Goal: Transaction & Acquisition: Purchase product/service

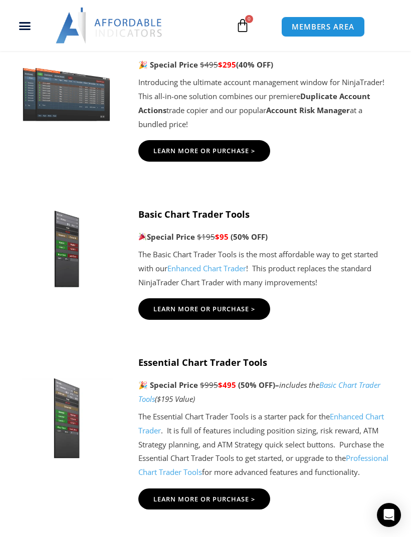
scroll to position [637, 0]
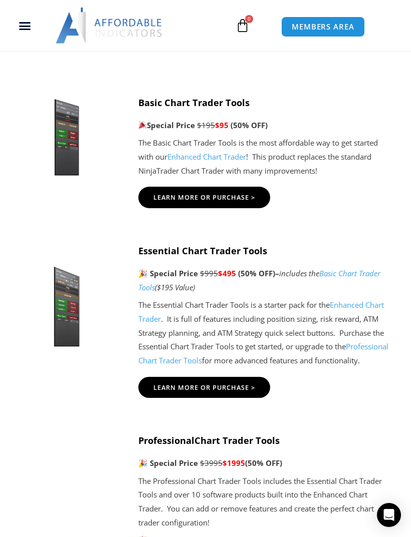
click at [164, 201] on span "Learn More Or Purchase >" at bounding box center [204, 197] width 102 height 7
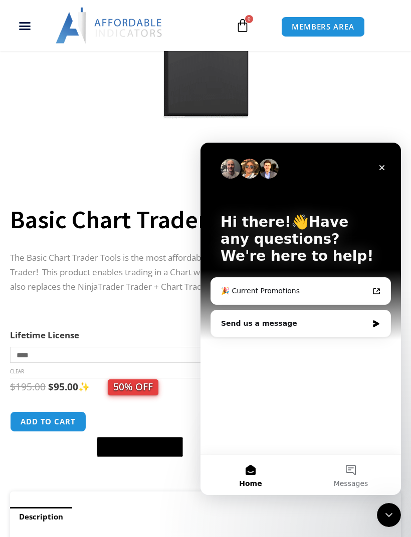
click at [384, 169] on icon "Close" at bounding box center [382, 168] width 8 height 8
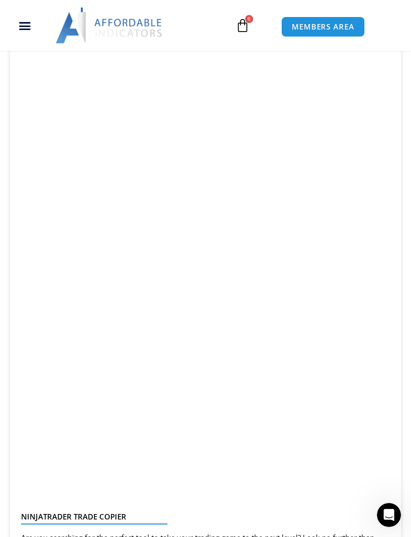
scroll to position [2146, 0]
click at [348, 26] on span "MEMBERS AREA" at bounding box center [323, 27] width 63 height 8
click at [343, 23] on span "MEMBERS AREA" at bounding box center [323, 27] width 63 height 8
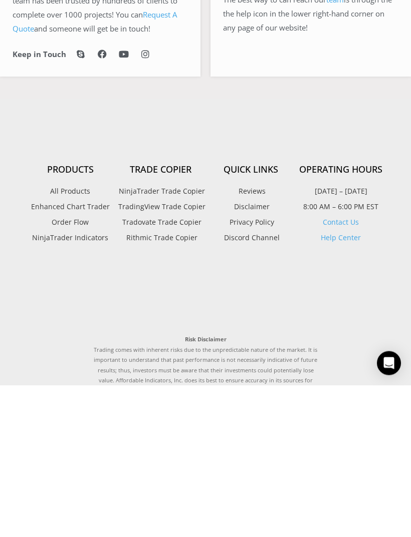
scroll to position [583, 0]
click at [58, 337] on span "All Products" at bounding box center [70, 343] width 40 height 13
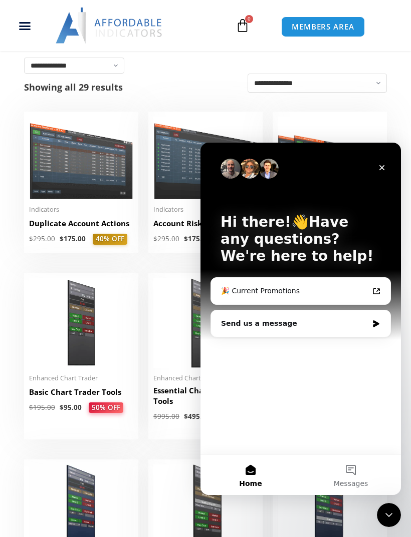
click at [384, 172] on div "Close" at bounding box center [382, 168] width 18 height 18
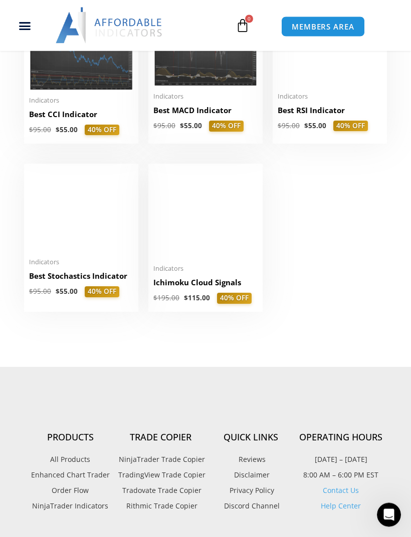
scroll to position [1699, 0]
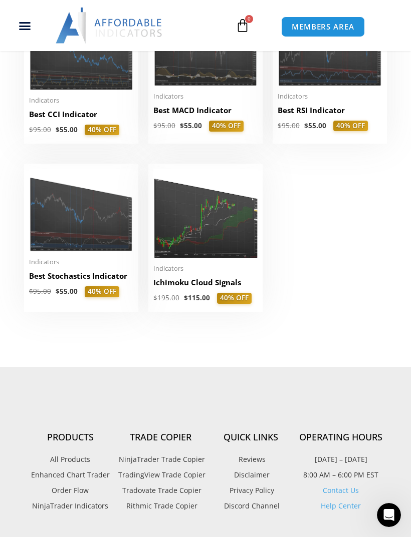
click at [86, 226] on img at bounding box center [81, 210] width 104 height 83
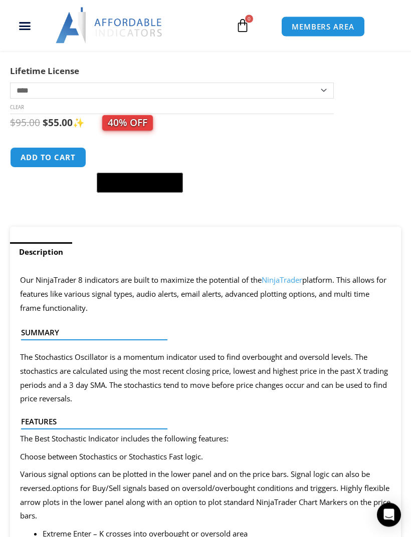
scroll to position [449, 0]
click at [26, 167] on button "Add to cart" at bounding box center [48, 157] width 76 height 21
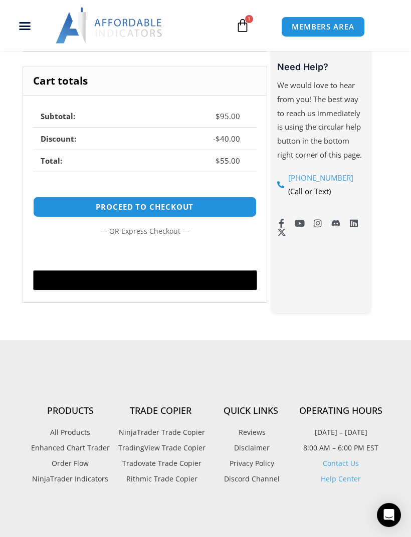
scroll to position [439, 0]
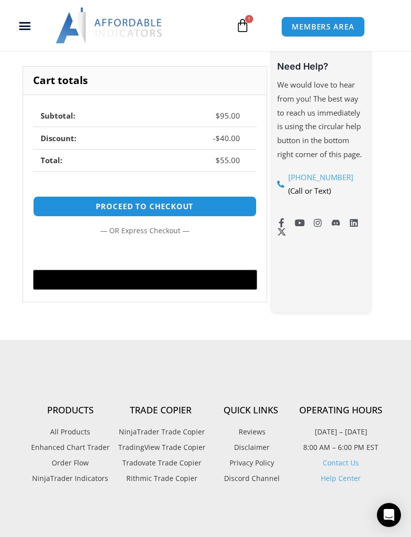
click at [219, 207] on link "Proceed to checkout" at bounding box center [144, 206] width 223 height 21
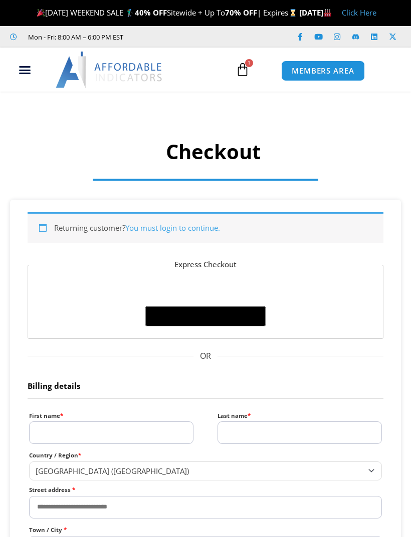
select select "**"
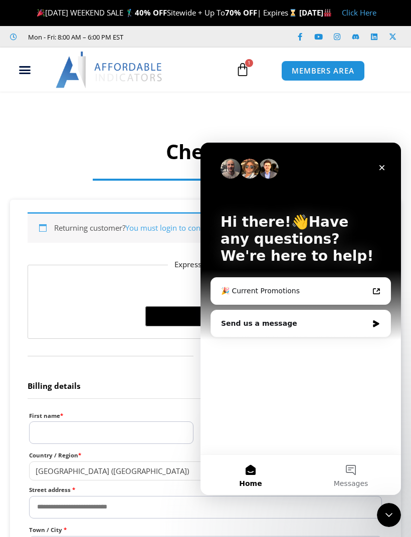
click at [376, 172] on div "Close" at bounding box center [382, 168] width 18 height 18
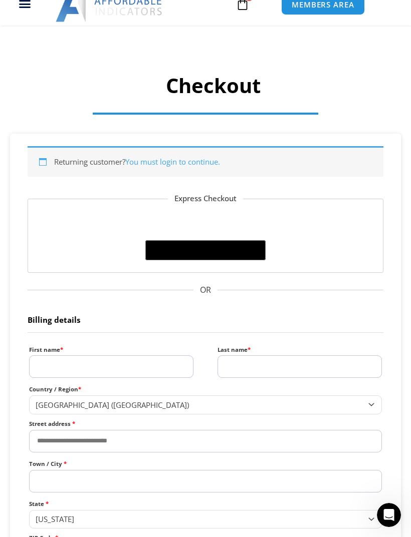
scroll to position [66, 0]
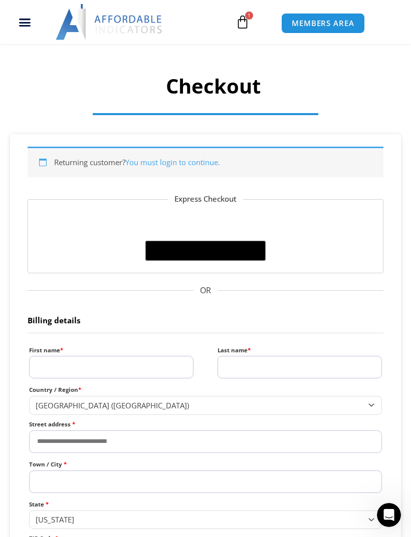
click at [43, 373] on input "First name *" at bounding box center [111, 367] width 164 height 23
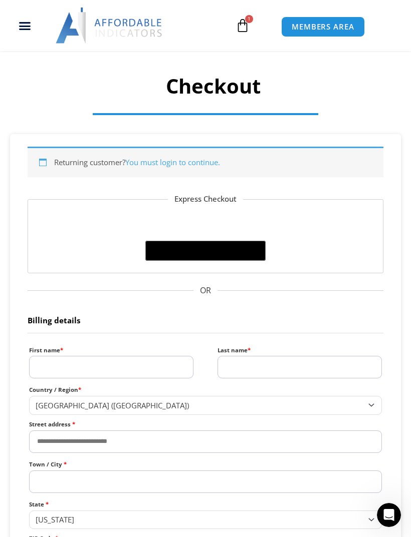
scroll to position [71, 0]
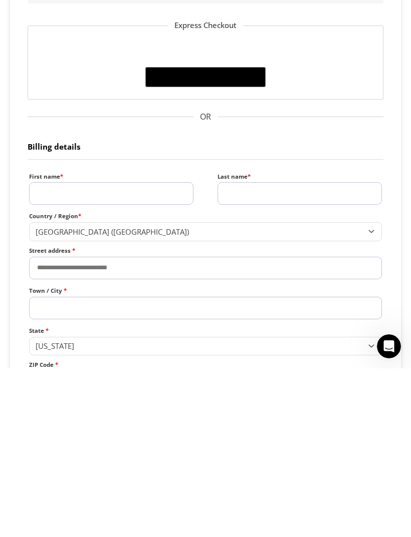
type input "***"
type input "******"
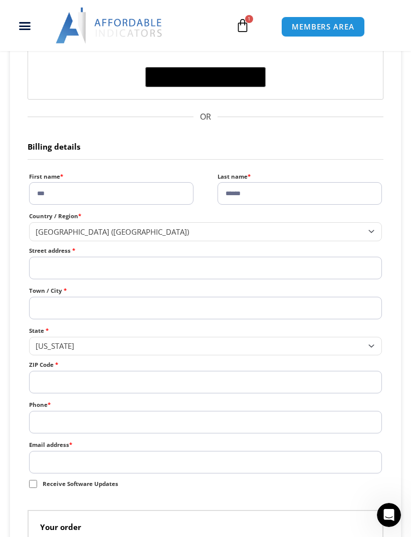
click at [44, 269] on input "Street address *" at bounding box center [205, 268] width 353 height 23
type input "**********"
type input "*******"
type input "*****"
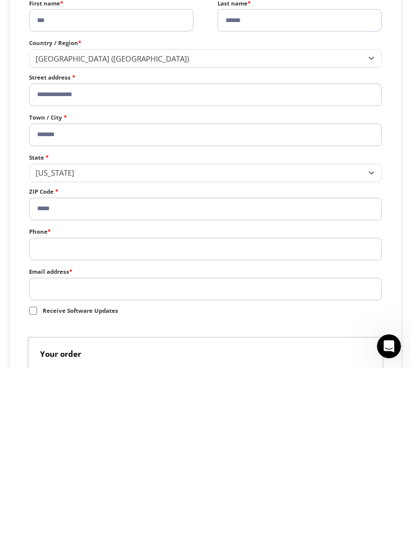
scroll to position [257, 0]
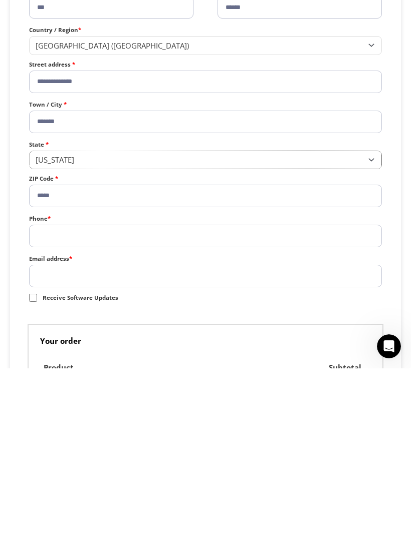
click at [45, 324] on span "Georgia" at bounding box center [201, 329] width 331 height 10
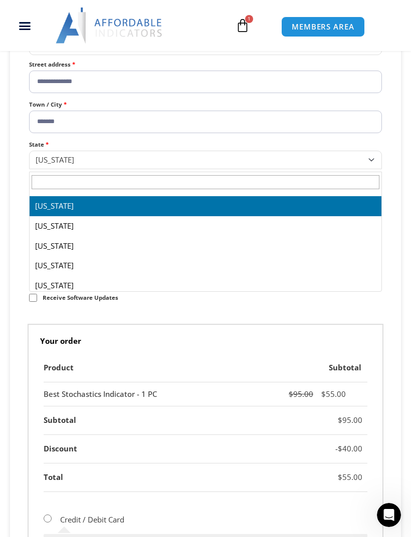
scroll to position [197, 0]
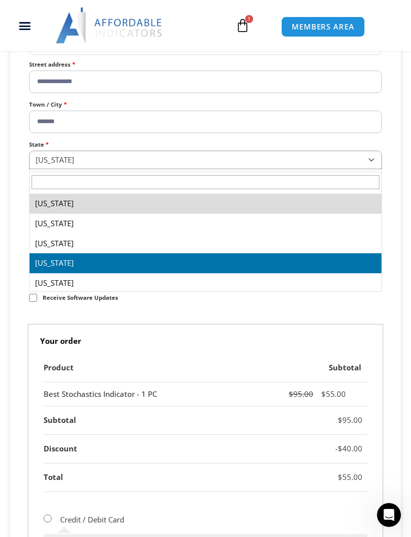
select select "**"
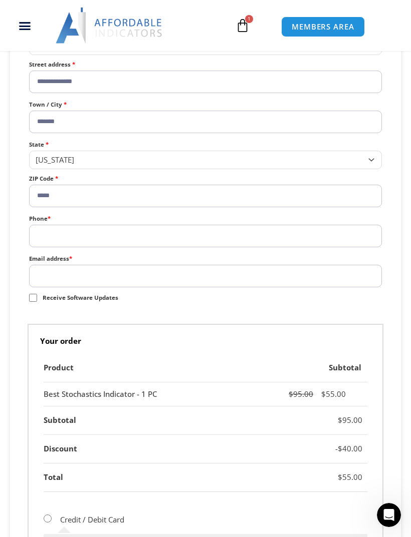
click at [43, 239] on input "Phone *" at bounding box center [205, 236] width 353 height 23
type input "**********"
click at [42, 278] on input "Email address *" at bounding box center [205, 276] width 353 height 23
paste input "*"
type input "*"
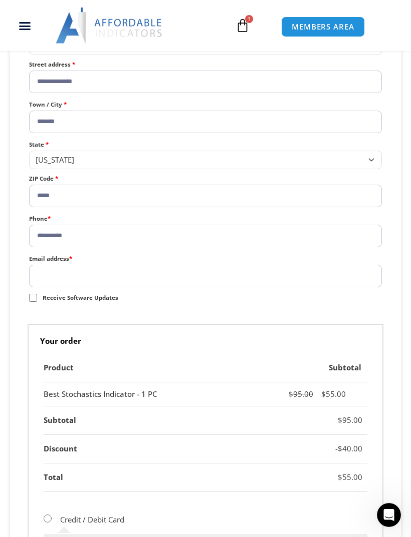
type input "**********"
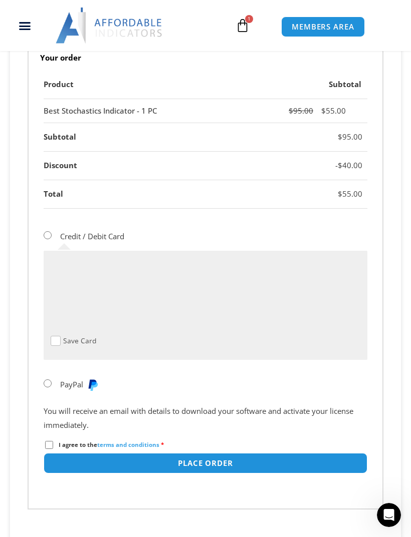
scroll to position [710, 0]
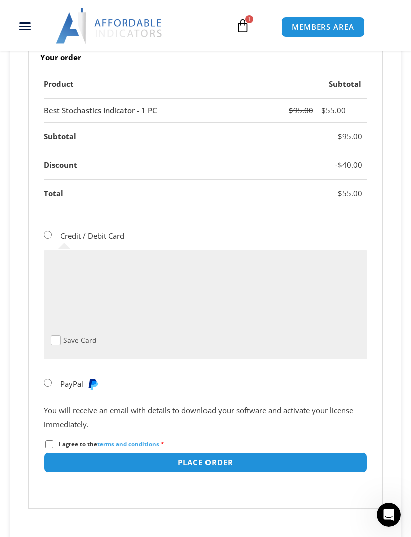
click at [43, 435] on div "Product Subtotal Best Stochastics Indicator - 1 PC $ 95.00 $ 55.00 Subtotal $ 9…" at bounding box center [206, 289] width 356 height 439
click at [42, 444] on div "Product Subtotal Best Stochastics Indicator - 1 PC $ 95.00 $ 55.00 Subtotal $ 9…" at bounding box center [206, 289] width 356 height 439
click at [43, 438] on div "Product Subtotal Best Stochastics Indicator - 1 PC $ 95.00 $ 55.00 Subtotal $ 9…" at bounding box center [206, 289] width 356 height 439
click at [41, 443] on div "Product Subtotal Best Stochastics Indicator - 1 PC $ 95.00 $ 55.00 Subtotal $ 9…" at bounding box center [206, 289] width 356 height 439
click at [41, 447] on div "Product Subtotal Best Stochastics Indicator - 1 PC $ 95.00 $ 55.00 Subtotal $ 9…" at bounding box center [206, 289] width 356 height 439
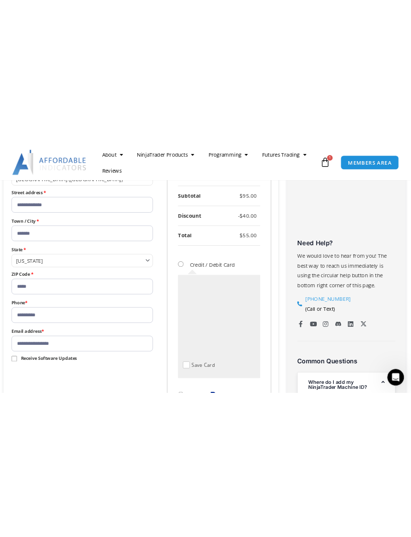
scroll to position [731, 0]
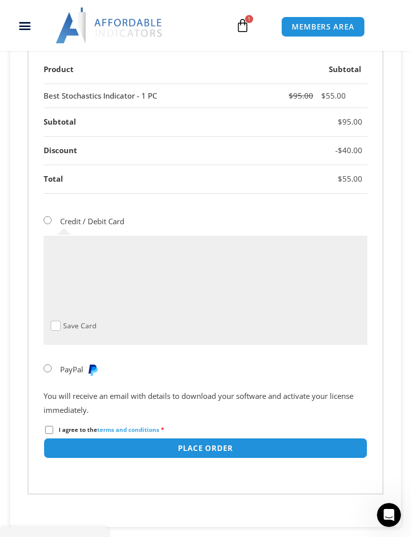
click at [242, 339] on div "Save Card" at bounding box center [206, 290] width 324 height 109
click at [223, 449] on button "Place order" at bounding box center [206, 448] width 324 height 21
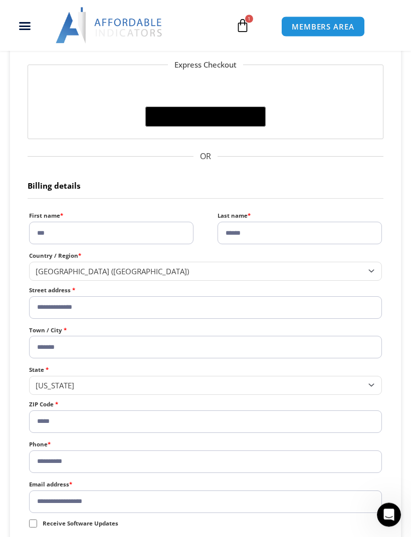
scroll to position [227, 0]
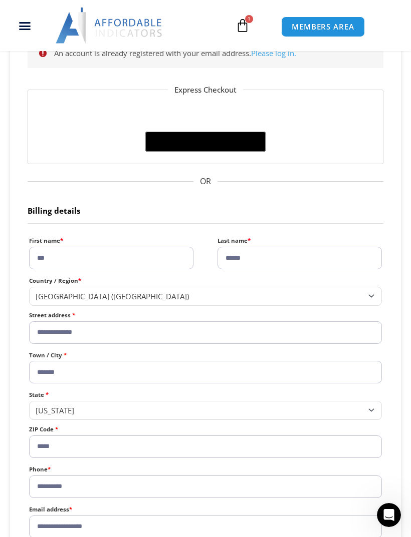
click at [278, 58] on link "Please log in." at bounding box center [273, 53] width 45 height 10
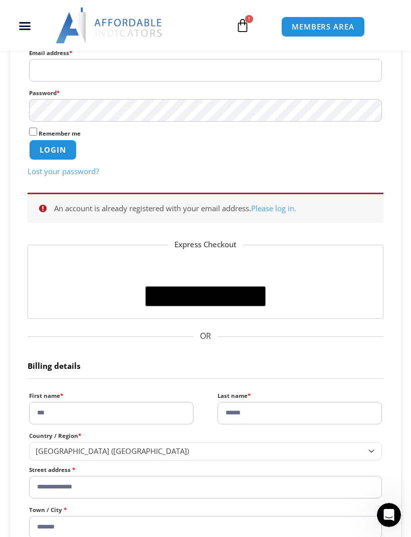
scroll to position [252, 0]
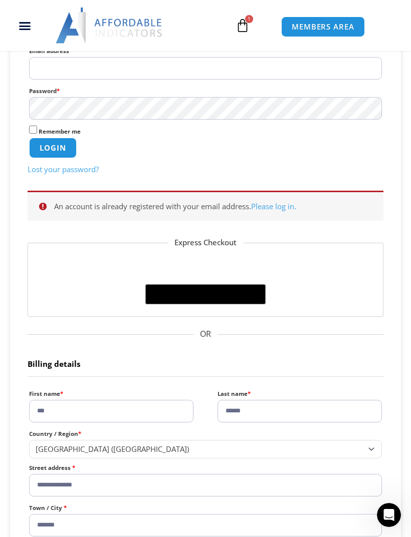
click at [296, 77] on input "Email address * Required" at bounding box center [205, 68] width 353 height 23
type input "**********"
click at [53, 158] on button "Login" at bounding box center [53, 148] width 48 height 21
click at [39, 135] on span "Remember me" at bounding box center [60, 132] width 42 height 8
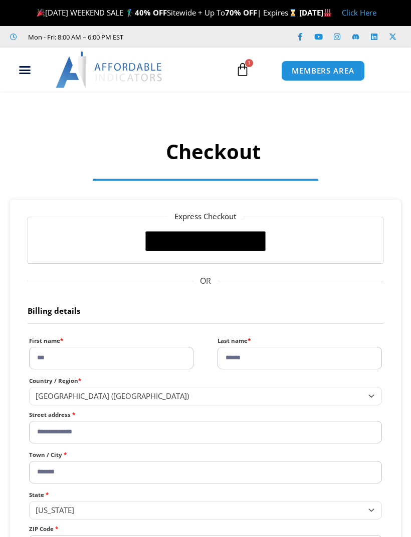
select select "**"
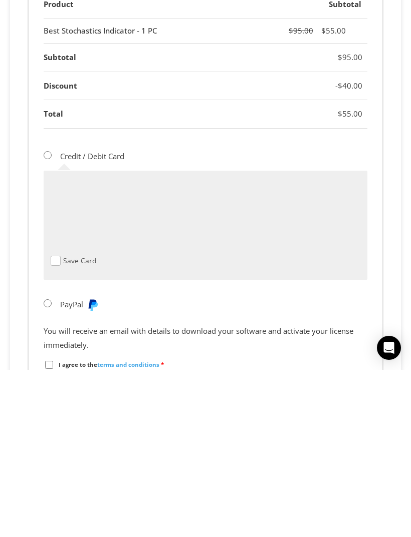
scroll to position [721, 0]
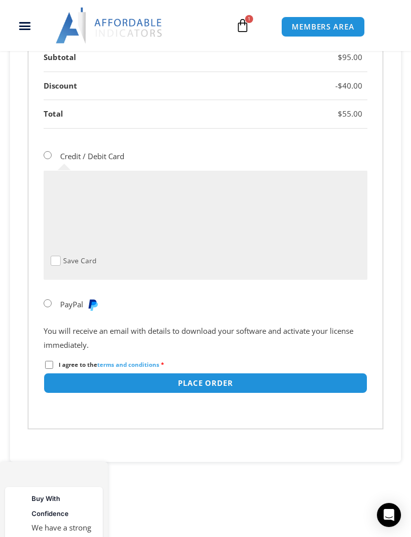
click at [233, 379] on button "Place order" at bounding box center [206, 383] width 324 height 21
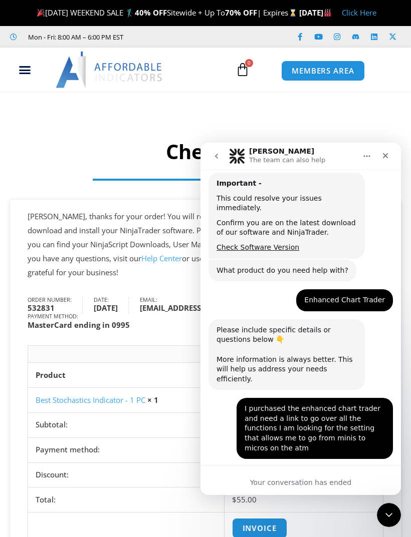
scroll to position [165, 0]
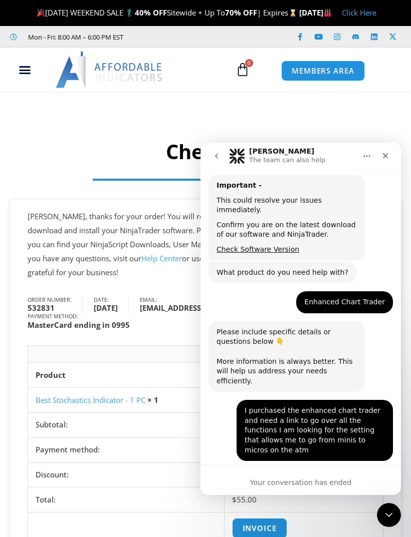
click at [391, 152] on div "Close" at bounding box center [385, 156] width 18 height 18
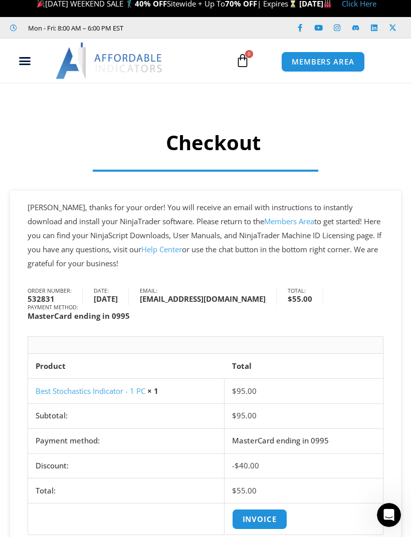
scroll to position [9, 0]
